Goal: Information Seeking & Learning: Learn about a topic

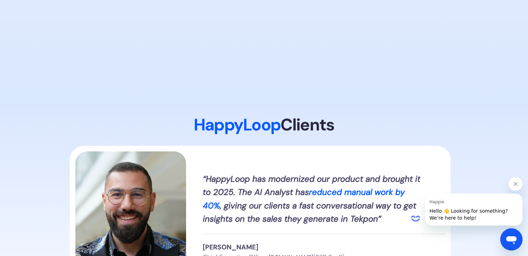
scroll to position [833, 0]
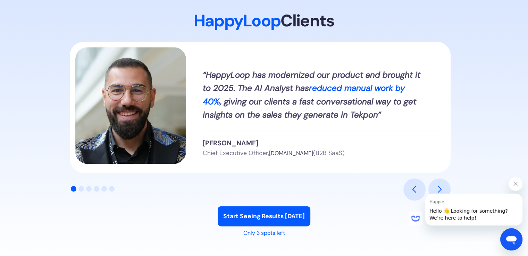
click at [81, 192] on div "carousel" at bounding box center [128, 190] width 117 height 14
click at [81, 190] on div "Show slide 2 of 6" at bounding box center [81, 189] width 6 height 6
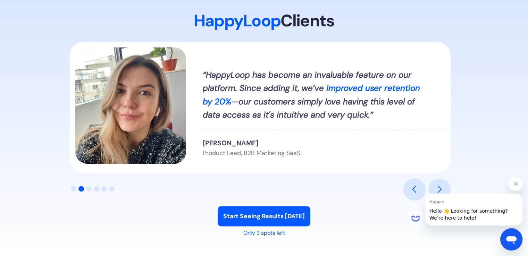
click at [88, 189] on div "Show slide 3 of 6" at bounding box center [89, 189] width 6 height 6
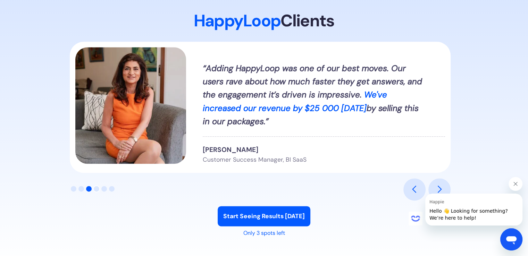
click at [97, 189] on div "Show slide 4 of 6" at bounding box center [97, 189] width 6 height 6
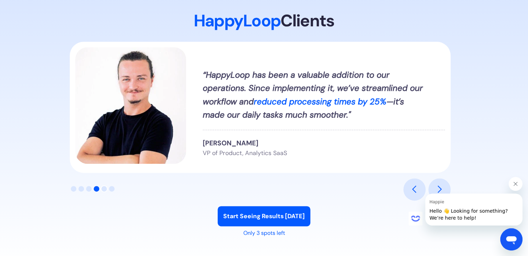
click at [105, 190] on div "Show slide 5 of 6" at bounding box center [104, 189] width 6 height 6
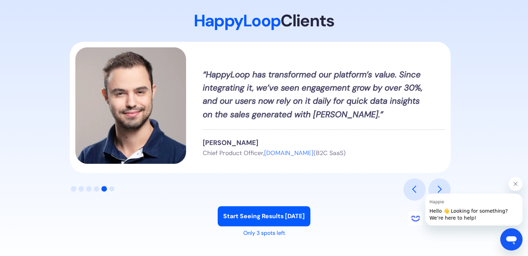
click at [114, 189] on div "Show slide 6 of 6" at bounding box center [112, 189] width 6 height 6
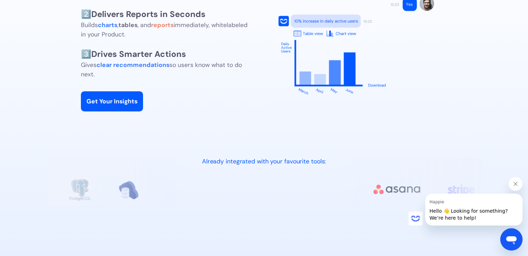
scroll to position [0, 0]
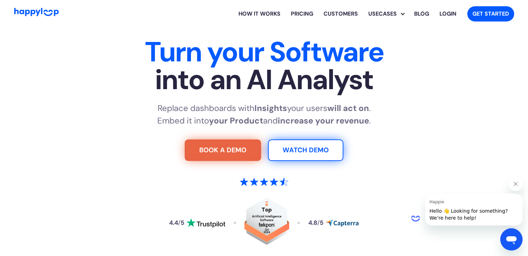
click at [251, 13] on link "How it works" at bounding box center [259, 14] width 52 height 22
click at [344, 11] on link "Customers" at bounding box center [340, 14] width 45 height 22
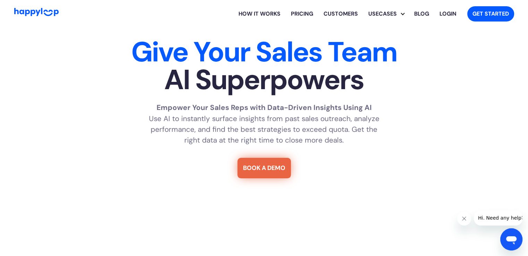
click at [254, 13] on link "How it works" at bounding box center [259, 14] width 52 height 22
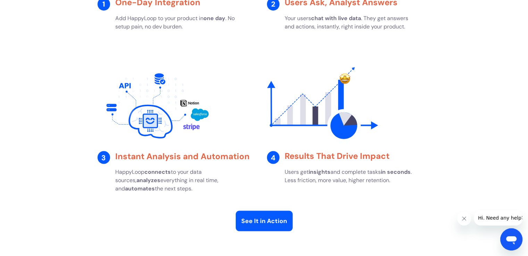
scroll to position [1213, 0]
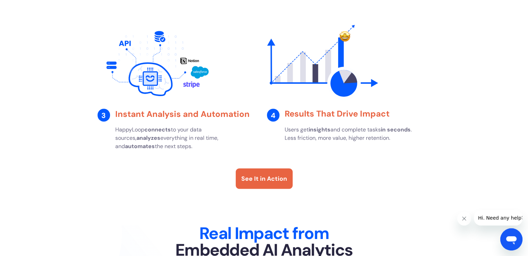
click at [261, 183] on div "See It in Action" at bounding box center [264, 178] width 46 height 9
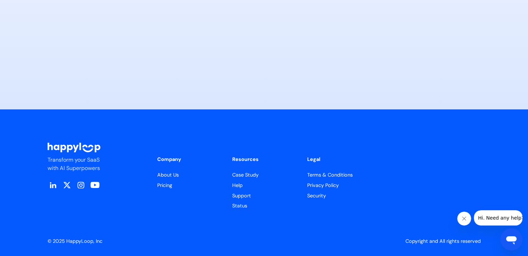
scroll to position [3425, 0]
